Goal: Navigation & Orientation: Find specific page/section

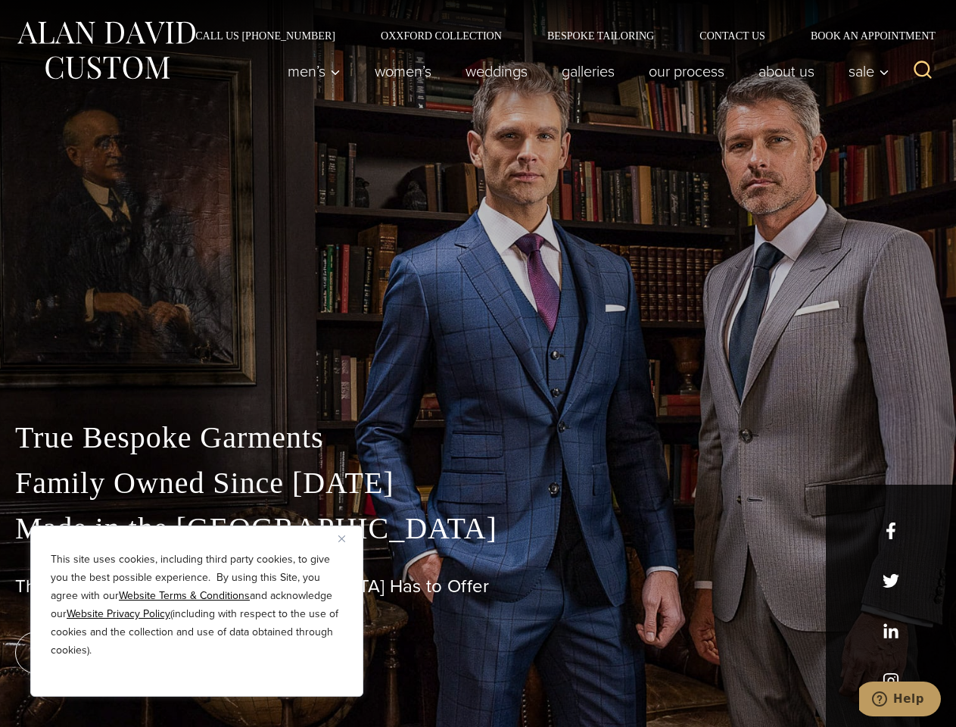
click at [478, 363] on div "True Bespoke Garments Family Owned Since [DATE] Made in [GEOGRAPHIC_DATA] The B…" at bounding box center [478, 533] width 956 height 388
click at [348, 538] on button "Close" at bounding box center [347, 538] width 18 height 18
click at [197, 676] on div "True Bespoke Garments Family Owned Since [DATE] Made in [GEOGRAPHIC_DATA] The B…" at bounding box center [478, 571] width 956 height 312
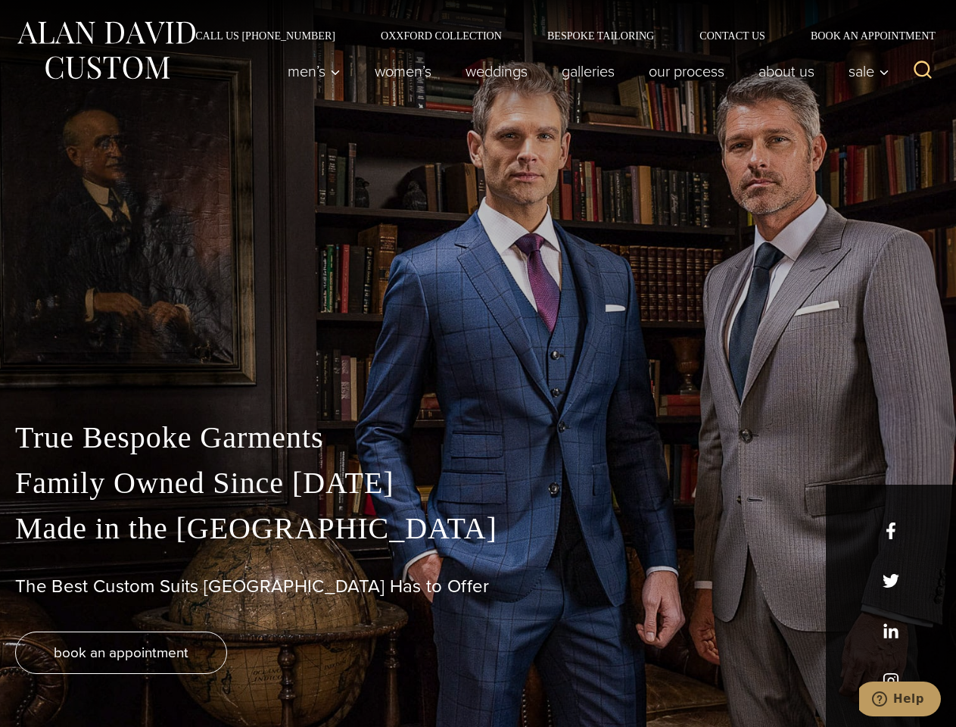
click at [923, 71] on icon "Search" at bounding box center [924, 70] width 22 height 22
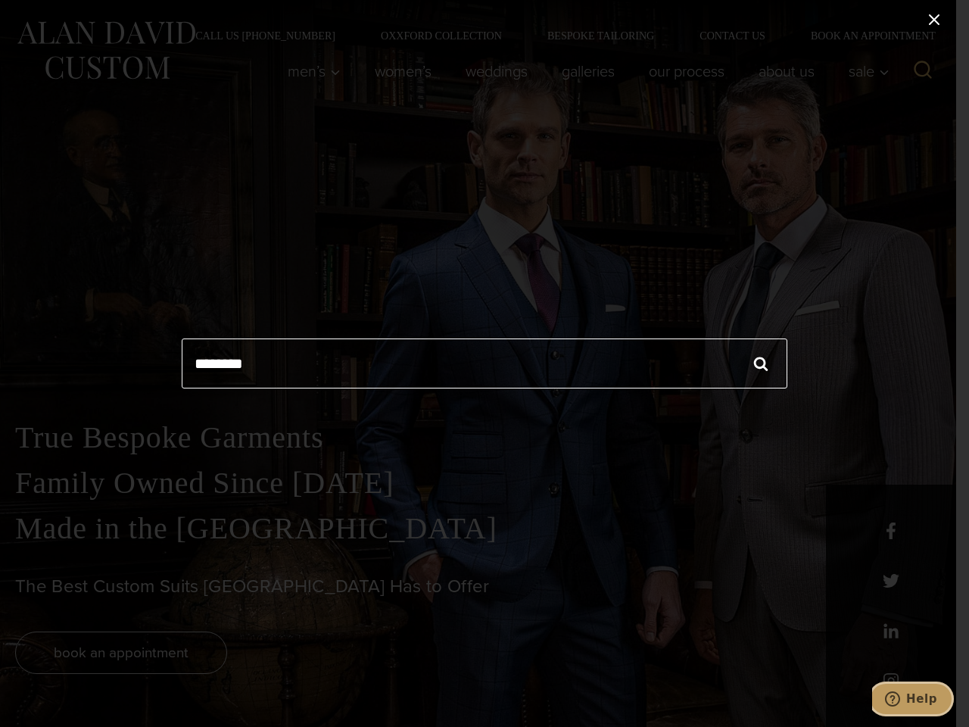
click at [900, 699] on icon "Help" at bounding box center [892, 698] width 15 height 15
